Goal: Information Seeking & Learning: Check status

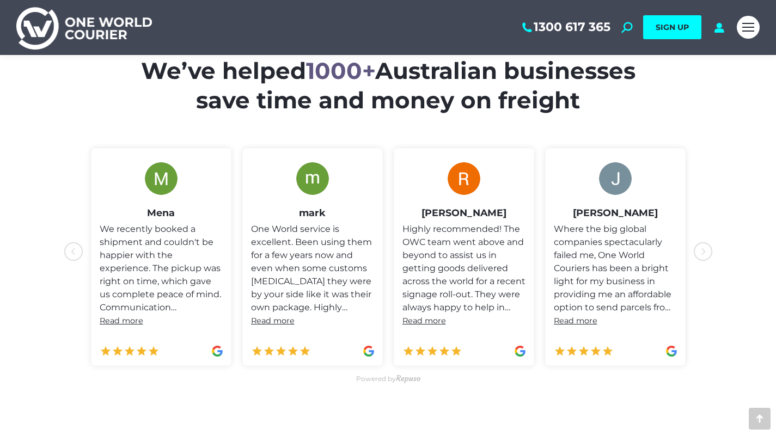
scroll to position [468, 0]
click at [408, 379] on span "Repuso" at bounding box center [408, 379] width 25 height 10
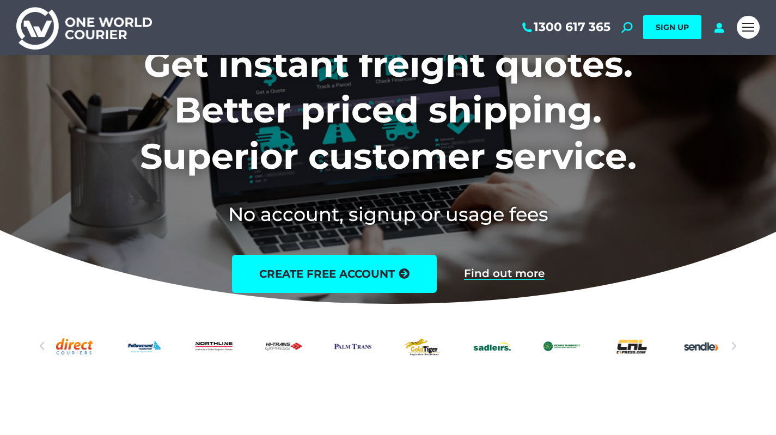
scroll to position [0, 0]
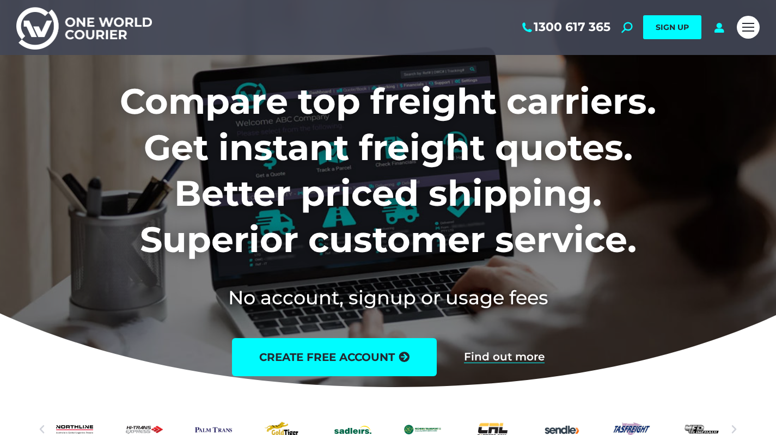
click at [736, 25] on div "1300 617 365 Search: *** SIGN UP Search: ***" at bounding box center [388, 27] width 776 height 55
click at [753, 25] on div "Mobile menu icon" at bounding box center [748, 27] width 12 height 9
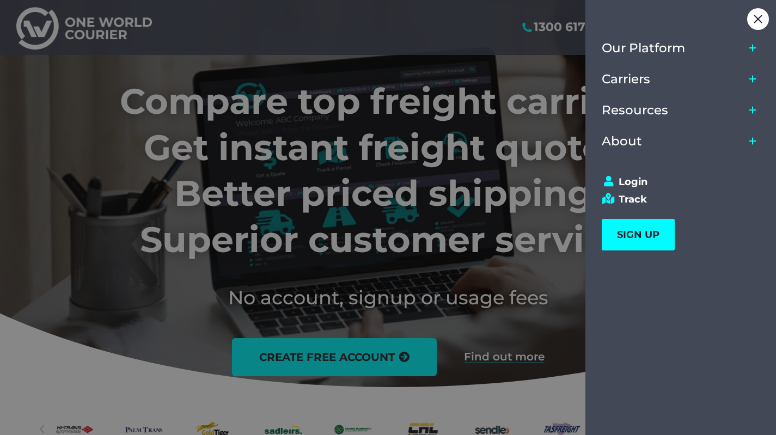
click at [630, 194] on link "Track" at bounding box center [676, 199] width 148 height 12
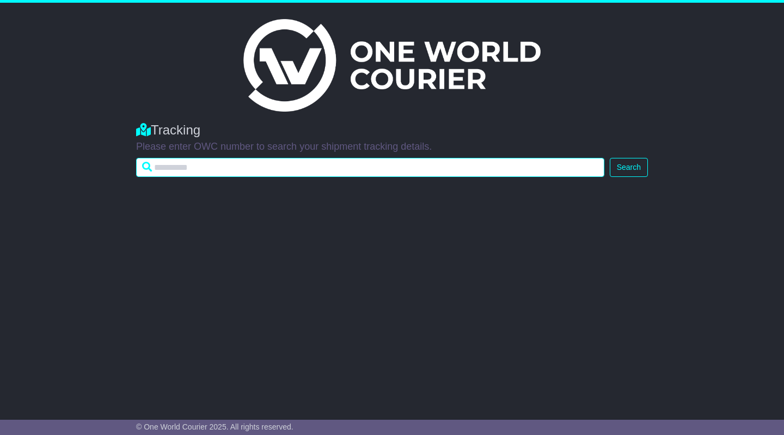
click at [286, 168] on input "text" at bounding box center [370, 167] width 468 height 19
paste input "**********"
type input "**********"
click at [610, 158] on button "Search" at bounding box center [629, 167] width 38 height 19
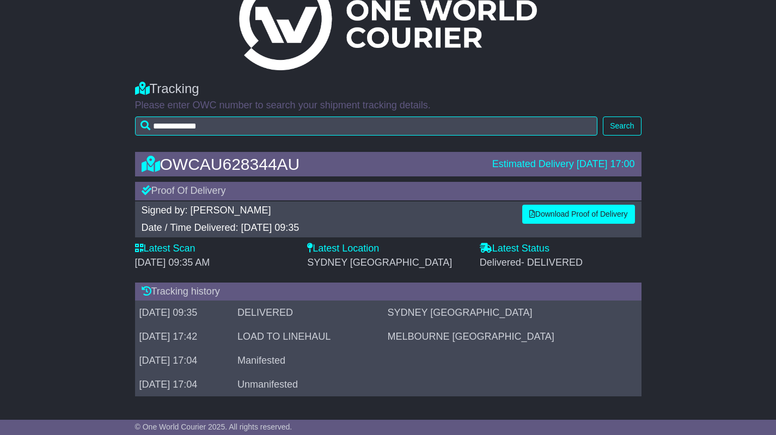
scroll to position [41, 0]
drag, startPoint x: 271, startPoint y: 361, endPoint x: 420, endPoint y: 367, distance: 149.3
click at [420, 367] on tr "[DATE] 17:04 Manifested" at bounding box center [388, 362] width 506 height 24
click at [664, 284] on div "OWCAU628344AU Estimated Delivery [DATE] 17:00 Proof Of Delivery Signed by: [PER…" at bounding box center [388, 278] width 776 height 272
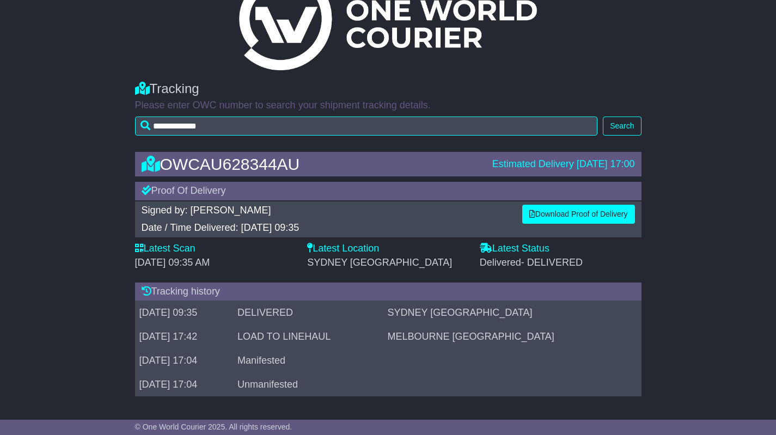
drag, startPoint x: 149, startPoint y: 215, endPoint x: 398, endPoint y: 230, distance: 249.3
click at [398, 230] on div "Signed by: [PERSON_NAME] Date / Time Delivered: [DATE] 09:35" at bounding box center [326, 219] width 381 height 29
click at [119, 230] on div "OWCAU628344AU Estimated Delivery [DATE] 17:00 Proof Of Delivery Signed by: [PER…" at bounding box center [388, 277] width 776 height 272
